Goal: Task Accomplishment & Management: Use online tool/utility

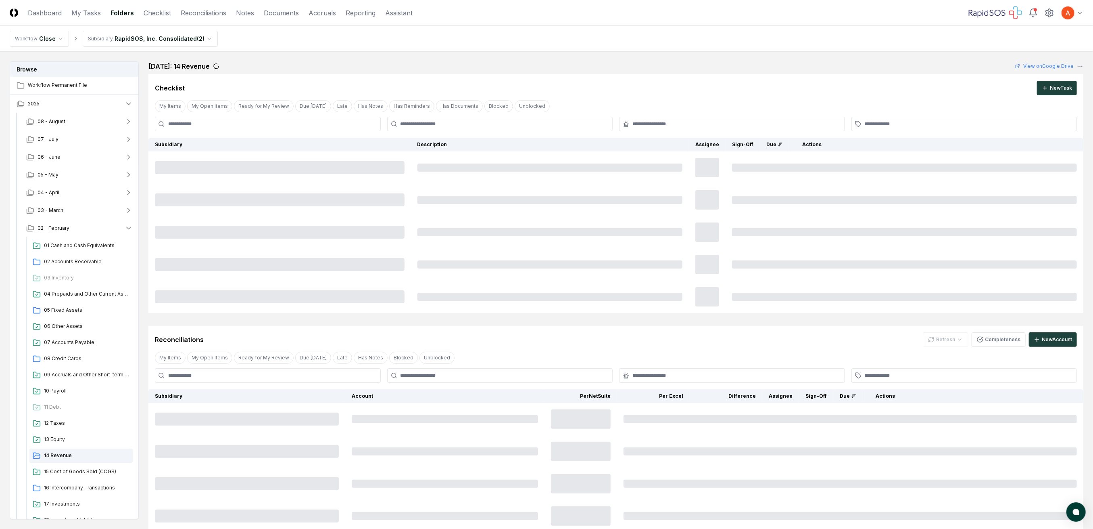
click at [549, 31] on nav "Workflow Close Subsidiary RapidSOS, Inc. Consolidated ( 2 )" at bounding box center [546, 39] width 1093 height 26
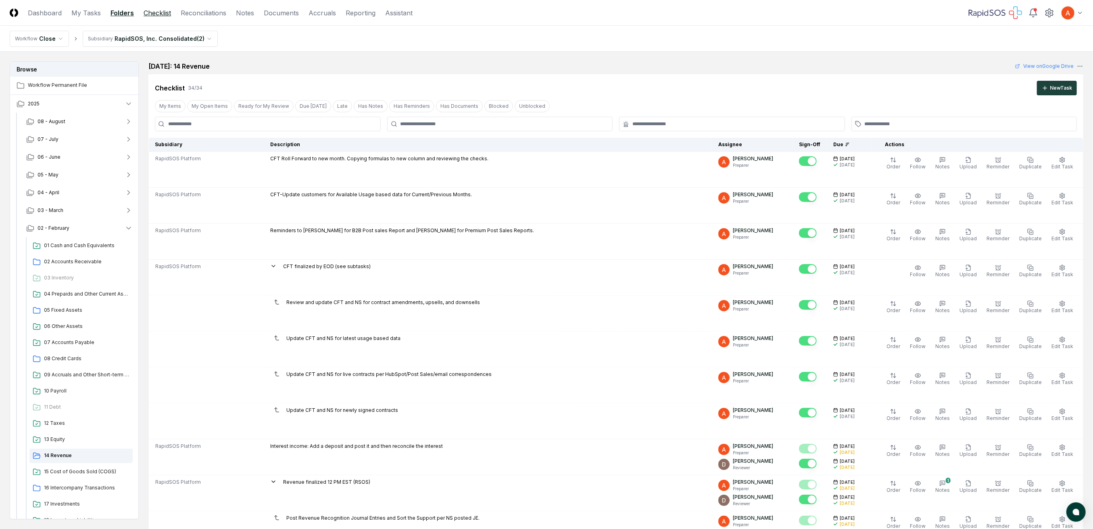
click at [161, 13] on link "Checklist" at bounding box center [157, 13] width 27 height 10
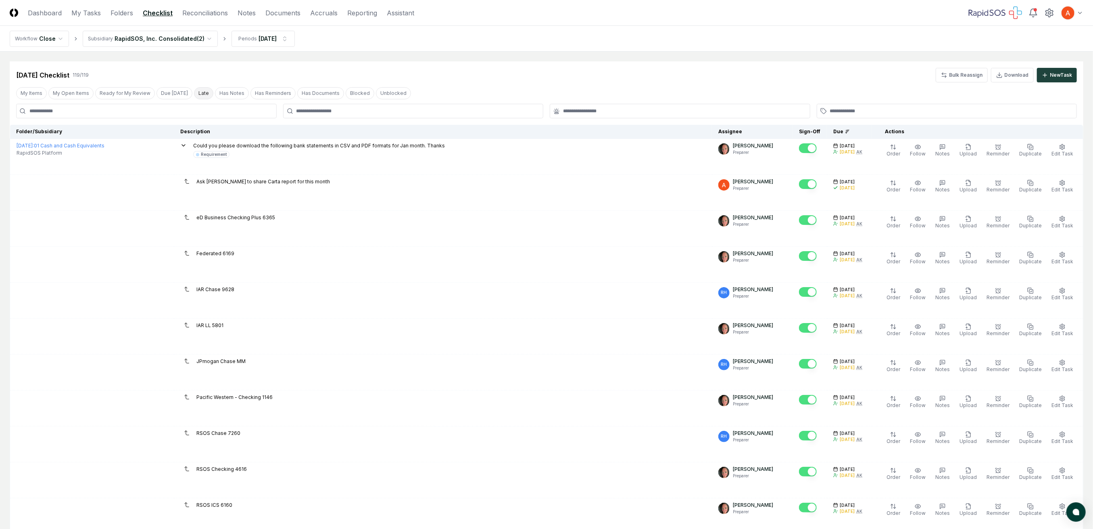
click at [194, 95] on button "Late" at bounding box center [203, 93] width 19 height 12
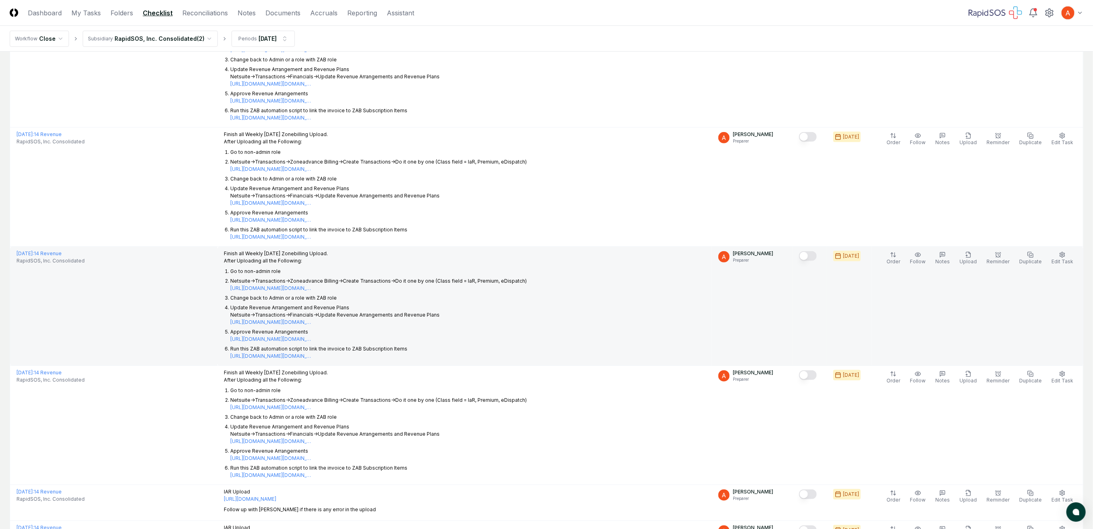
scroll to position [376, 0]
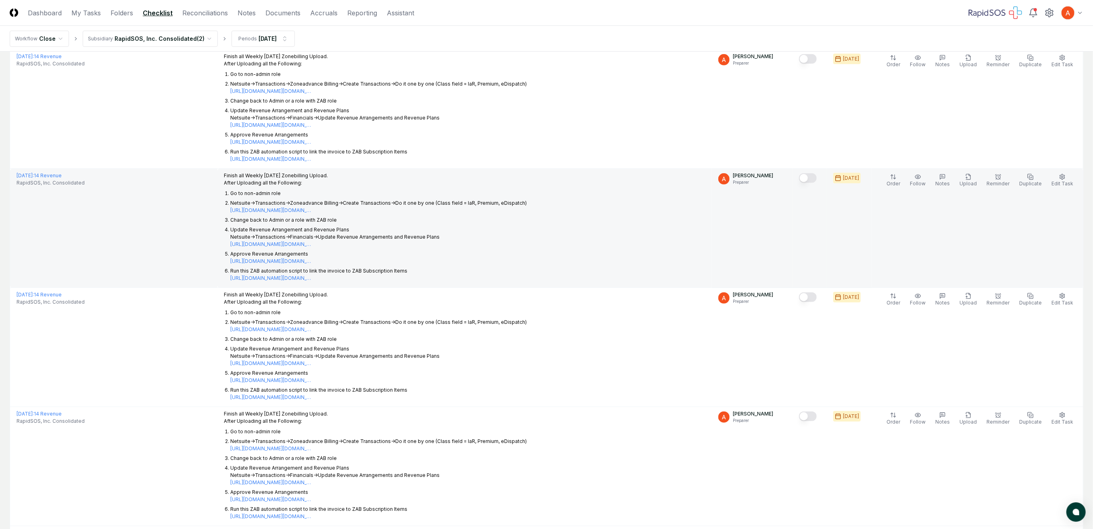
drag, startPoint x: 265, startPoint y: 197, endPoint x: 501, endPoint y: 214, distance: 235.8
click at [501, 214] on ol "Go to non-admin role Netsuite->Transactions->Zoneadvance Billing->Create Transa…" at bounding box center [375, 236] width 303 height 92
click at [445, 244] on li "Update Revenue Arrangement and Revenue Plans Netsuite->Transactions->Financials…" at bounding box center [378, 237] width 297 height 22
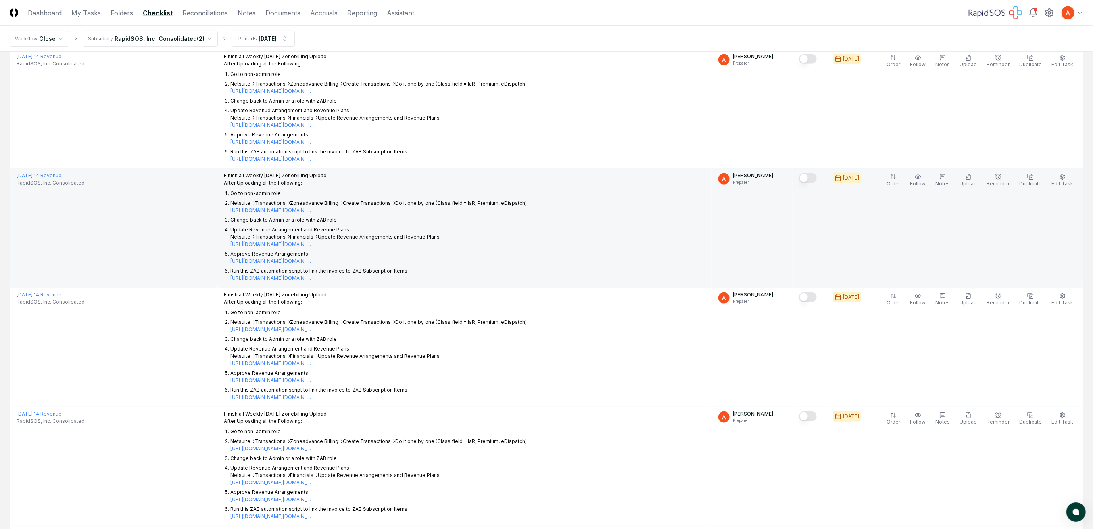
click at [448, 238] on li "Update Revenue Arrangement and Revenue Plans Netsuite->Transactions->Financials…" at bounding box center [378, 237] width 297 height 22
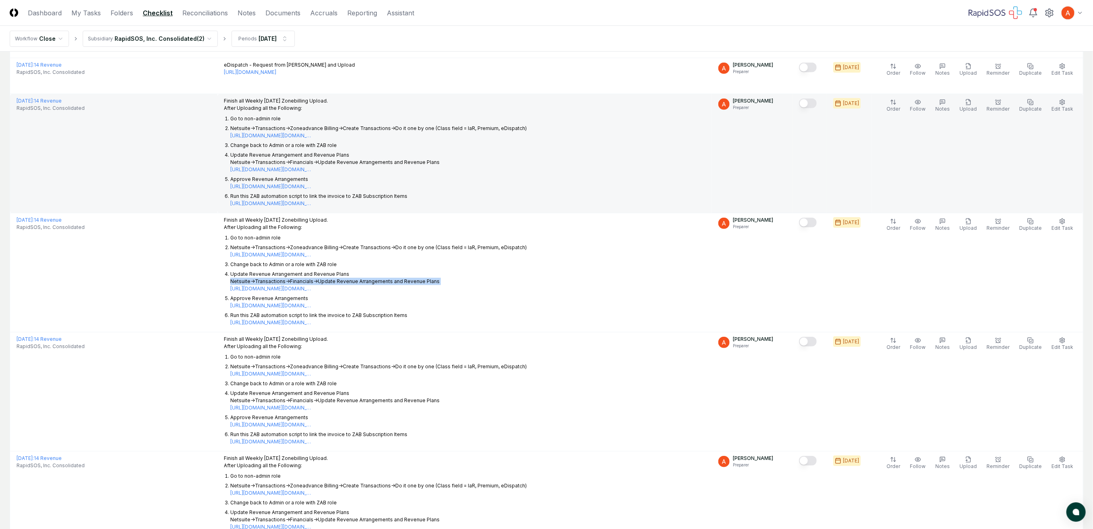
scroll to position [269, 0]
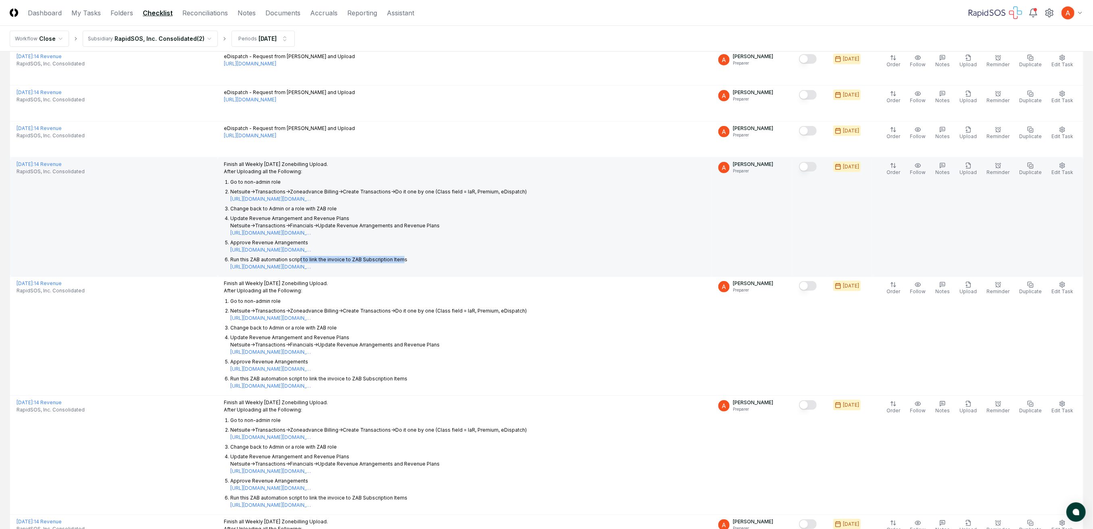
drag, startPoint x: 350, startPoint y: 258, endPoint x: 412, endPoint y: 258, distance: 62.5
click at [407, 258] on p "Run this ZAB automation script to link the invoice to ZAB Subscription Items [U…" at bounding box center [318, 262] width 177 height 13
drag, startPoint x: 261, startPoint y: 243, endPoint x: 318, endPoint y: 243, distance: 56.5
click at [318, 243] on li "Approve Revenue Arrangements [URL][DOMAIN_NAME][DOMAIN_NAME]" at bounding box center [378, 246] width 297 height 15
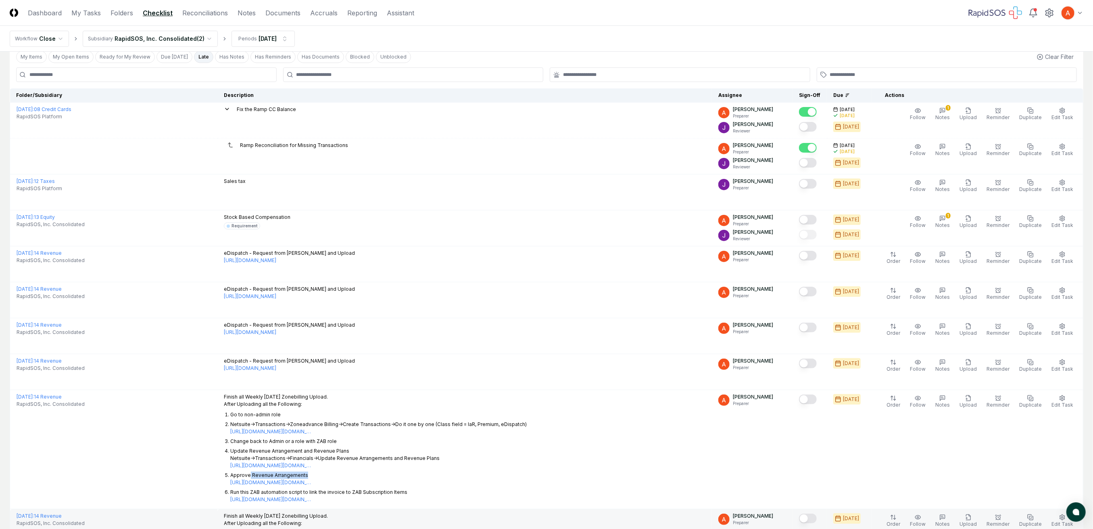
scroll to position [0, 0]
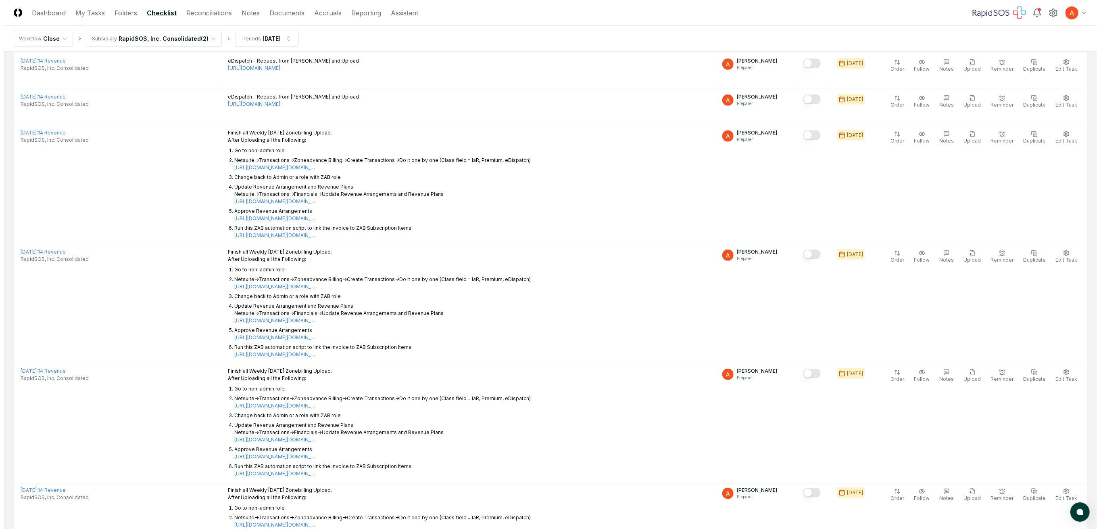
scroll to position [272, 0]
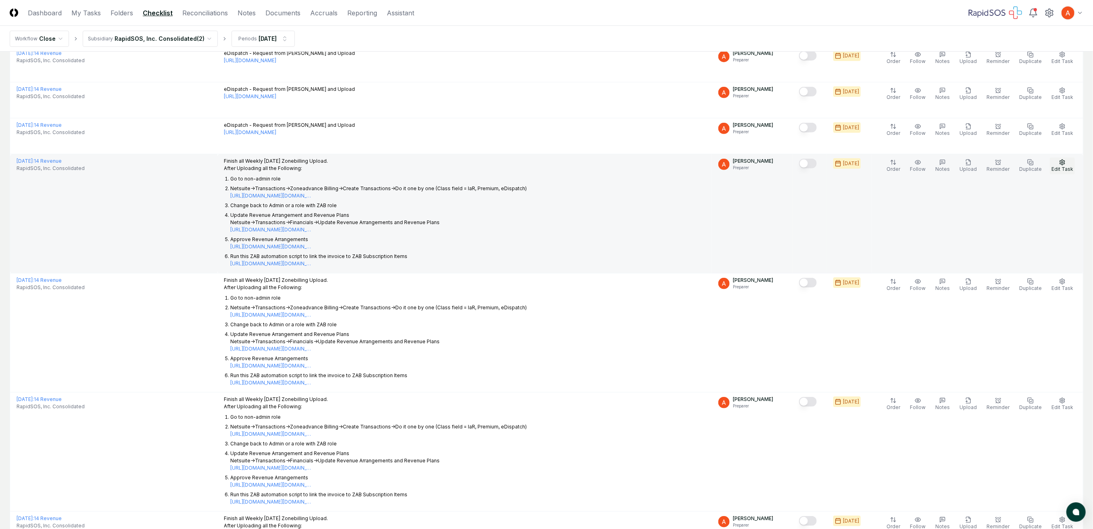
click at [1066, 165] on icon "button" at bounding box center [1062, 162] width 6 height 6
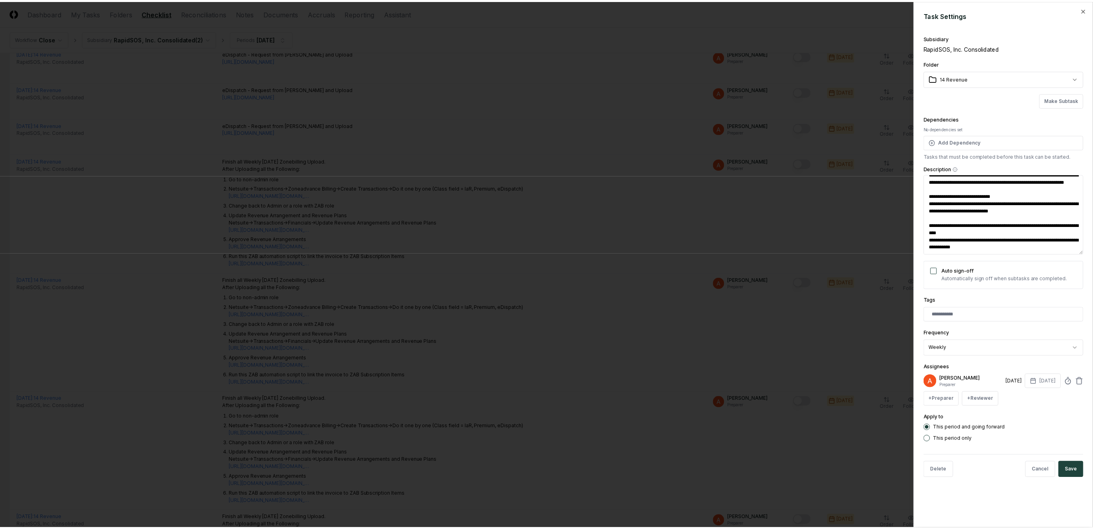
scroll to position [0, 0]
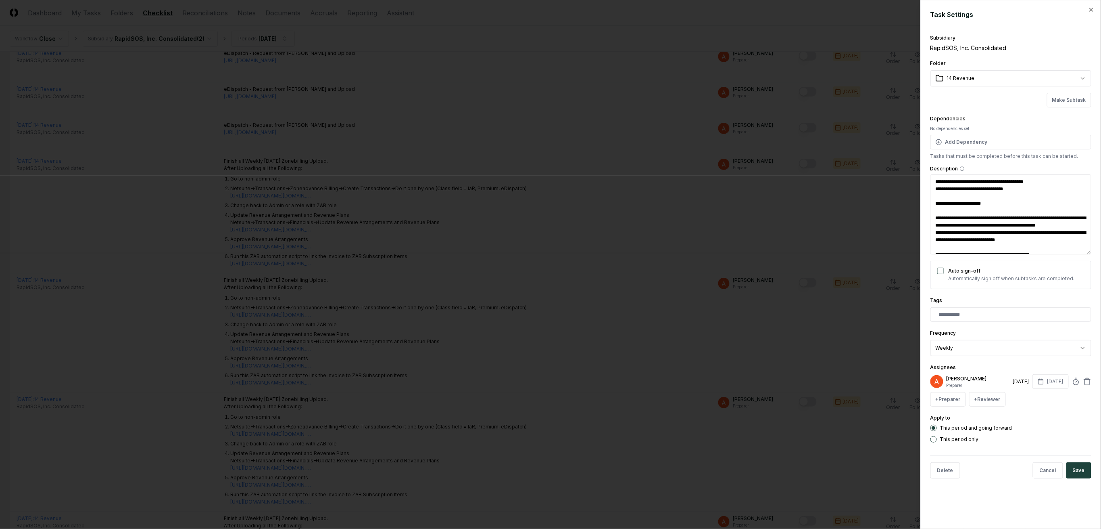
click at [693, 200] on div at bounding box center [550, 264] width 1101 height 529
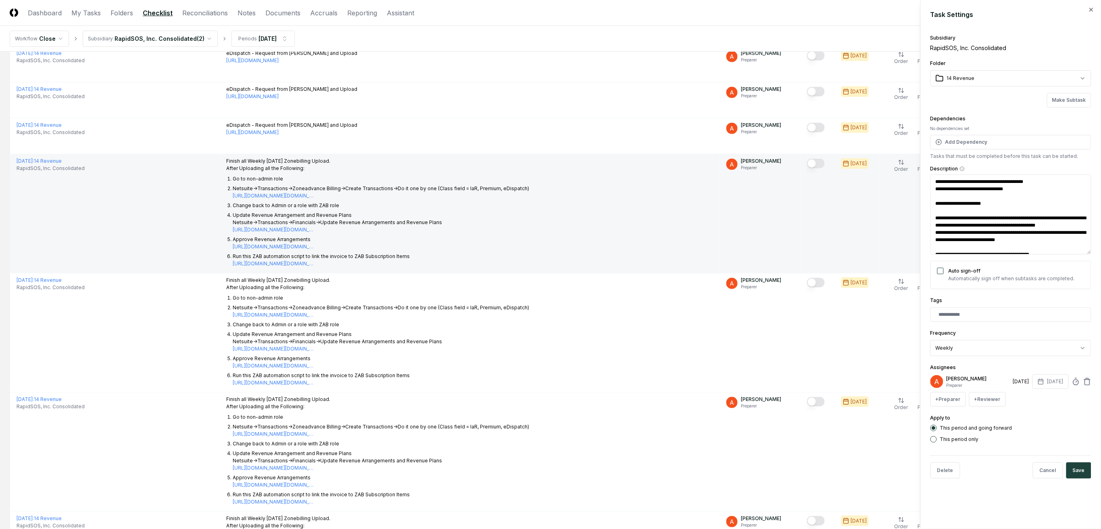
type textarea "*"
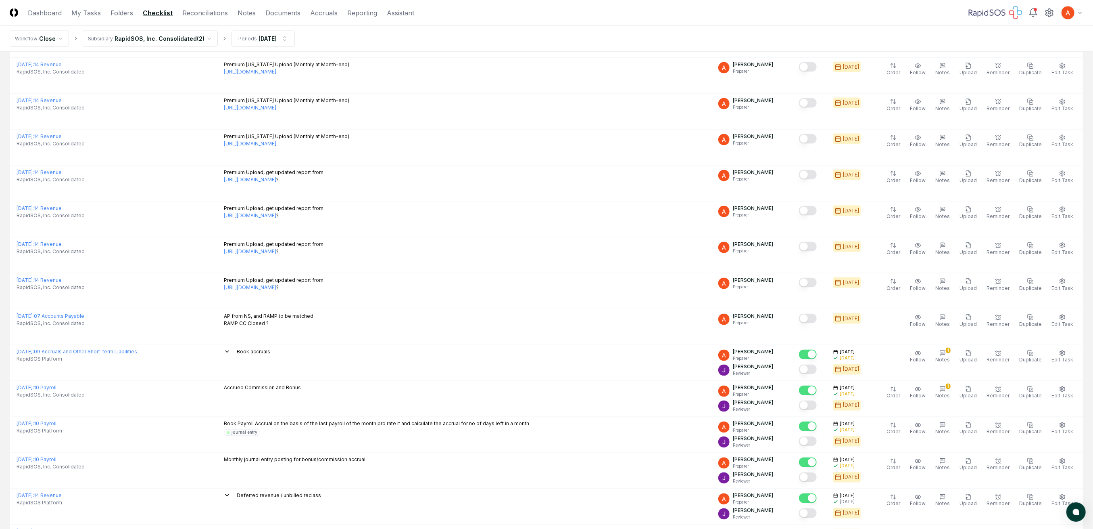
scroll to position [1025, 0]
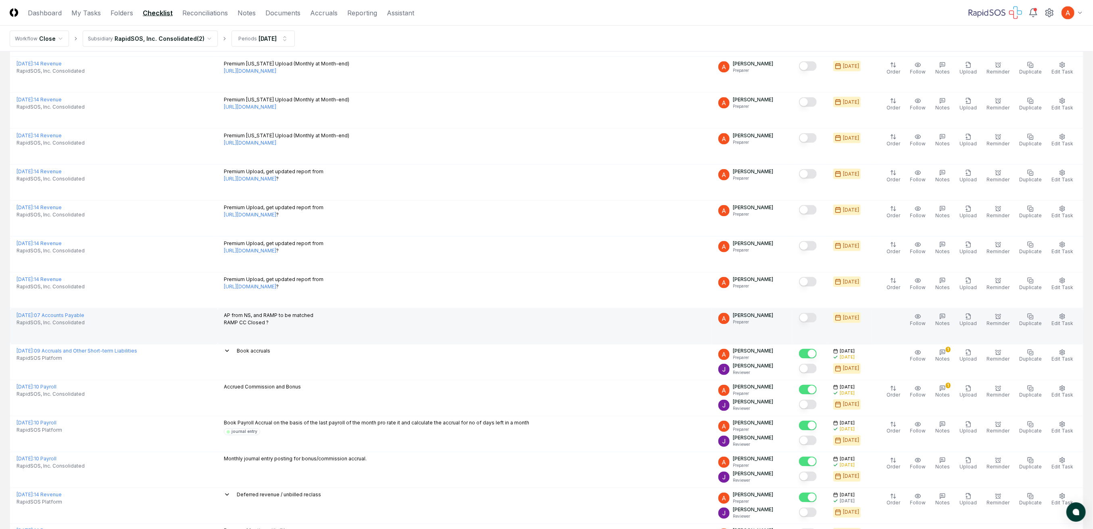
drag, startPoint x: 637, startPoint y: 325, endPoint x: 647, endPoint y: 320, distance: 11.2
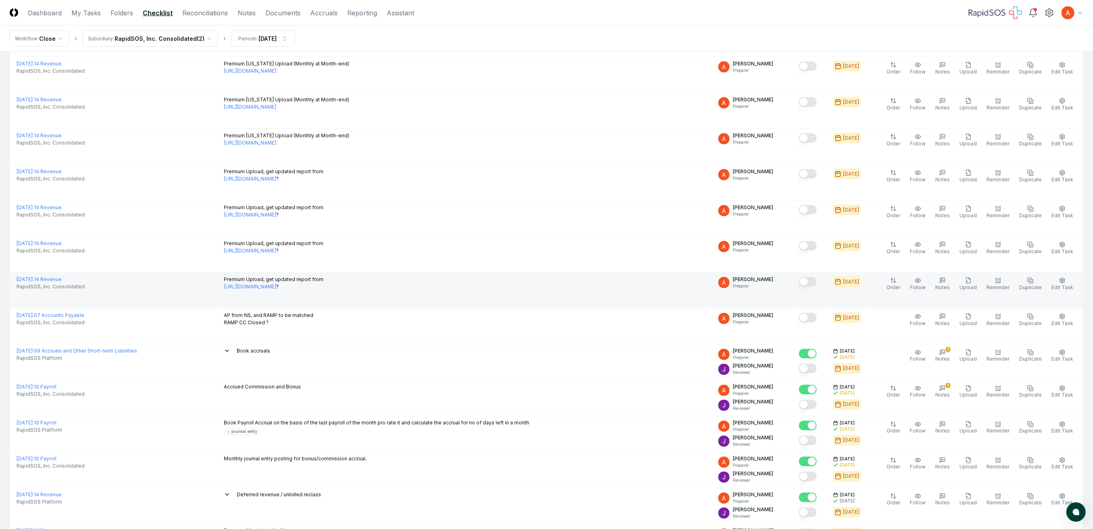
drag, startPoint x: 647, startPoint y: 320, endPoint x: 562, endPoint y: 294, distance: 89.2
click at [562, 294] on td "Premium Upload, get updated report from [URL][DOMAIN_NAME] ?" at bounding box center [464, 290] width 495 height 36
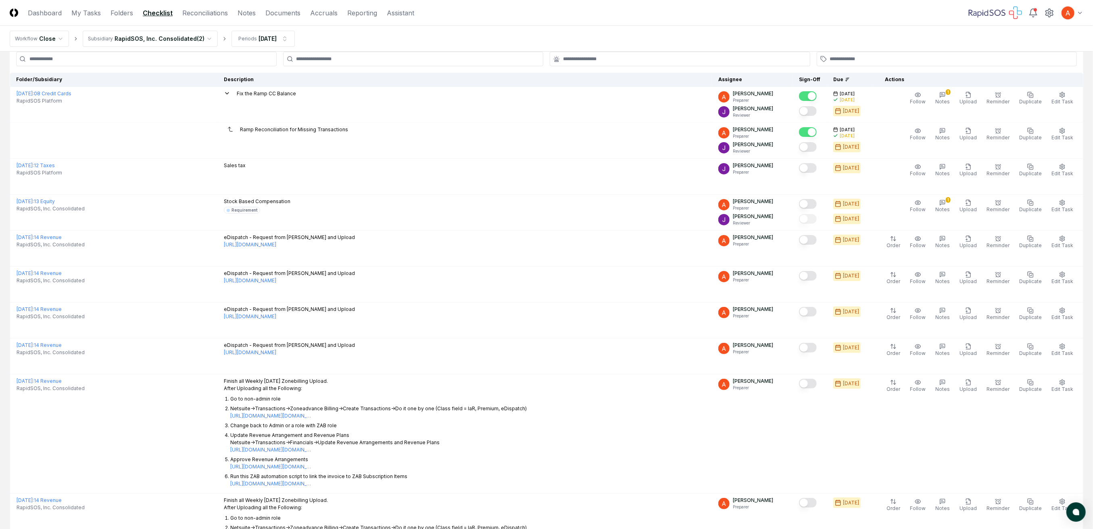
scroll to position [0, 0]
